Goal: Task Accomplishment & Management: Complete application form

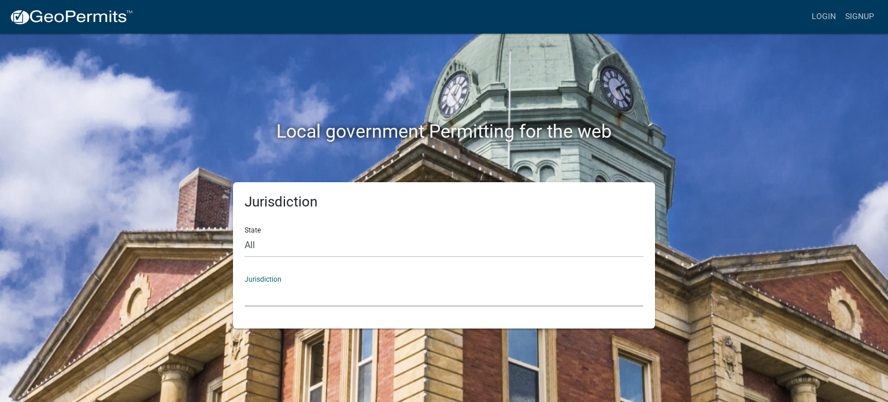
click at [257, 290] on select "[GEOGRAPHIC_DATA], [US_STATE] [GEOGRAPHIC_DATA], [US_STATE][PERSON_NAME][GEOGRA…" at bounding box center [444, 295] width 399 height 24
click at [209, 225] on div "Jurisdiction State All [US_STATE] [US_STATE] [US_STATE] [US_STATE] [US_STATE] […" at bounding box center [443, 255] width 659 height 146
click at [265, 247] on select "All [US_STATE] [US_STATE] [US_STATE] [US_STATE] [US_STATE] [US_STATE] [US_STATE…" at bounding box center [444, 246] width 399 height 24
select select "[US_STATE]"
click at [245, 234] on select "All [US_STATE] [US_STATE] [US_STATE] [US_STATE] [US_STATE] [US_STATE] [US_STATE…" at bounding box center [444, 246] width 399 height 24
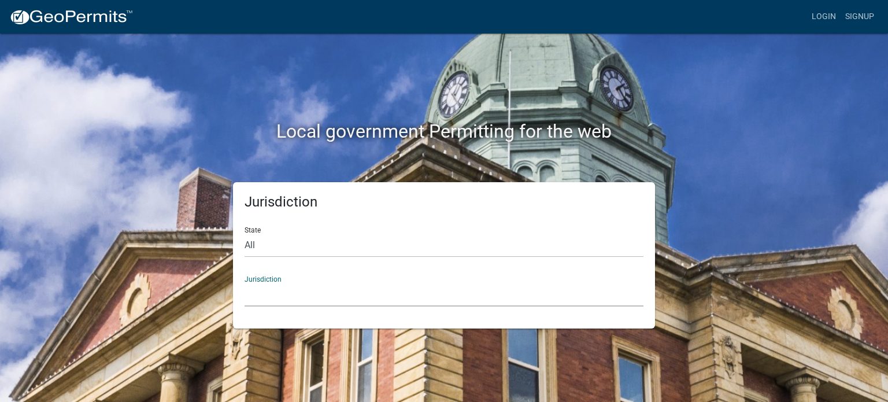
click at [256, 290] on select "City of [GEOGRAPHIC_DATA], [US_STATE] City of [GEOGRAPHIC_DATA], [US_STATE] Cit…" at bounding box center [444, 295] width 399 height 24
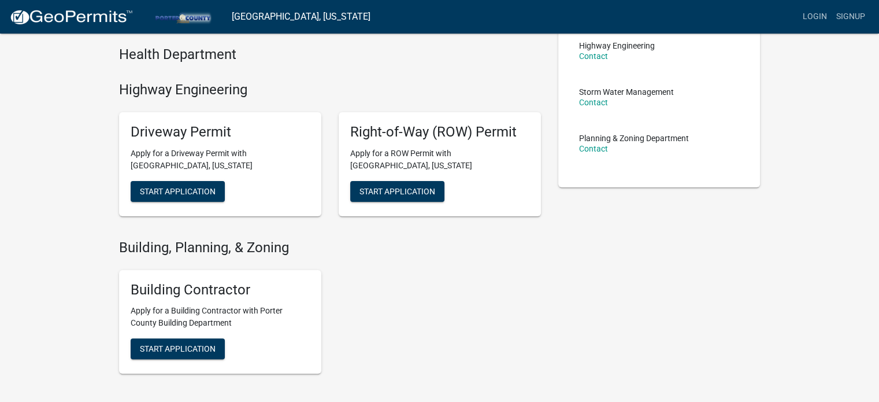
scroll to position [289, 0]
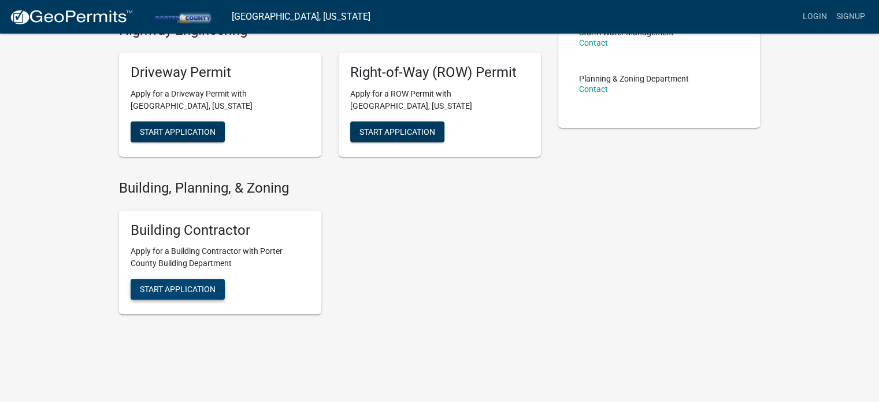
click at [194, 287] on span "Start Application" at bounding box center [178, 288] width 76 height 9
